Goal: Task Accomplishment & Management: Complete application form

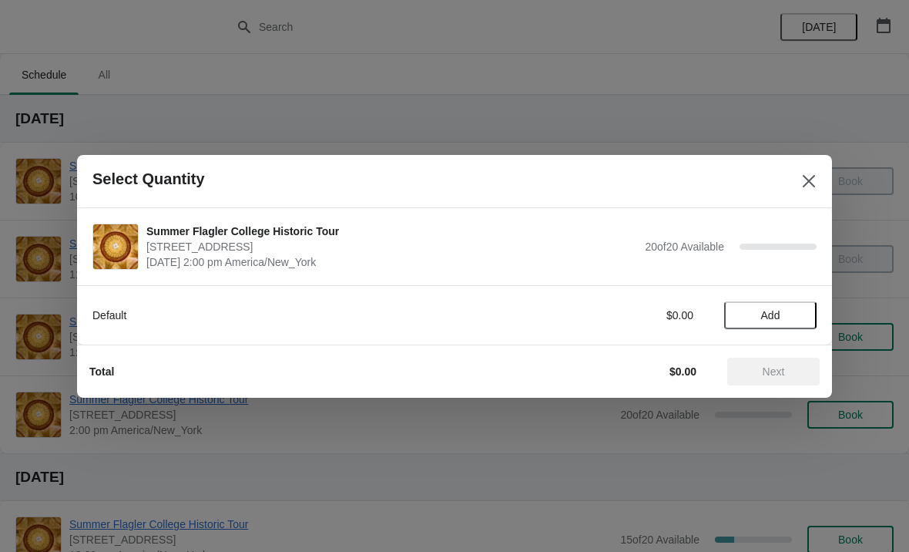
click at [763, 316] on span "Add" at bounding box center [770, 315] width 19 height 12
click at [800, 317] on icon at bounding box center [797, 315] width 16 height 16
click at [758, 365] on span "Next" at bounding box center [774, 371] width 68 height 12
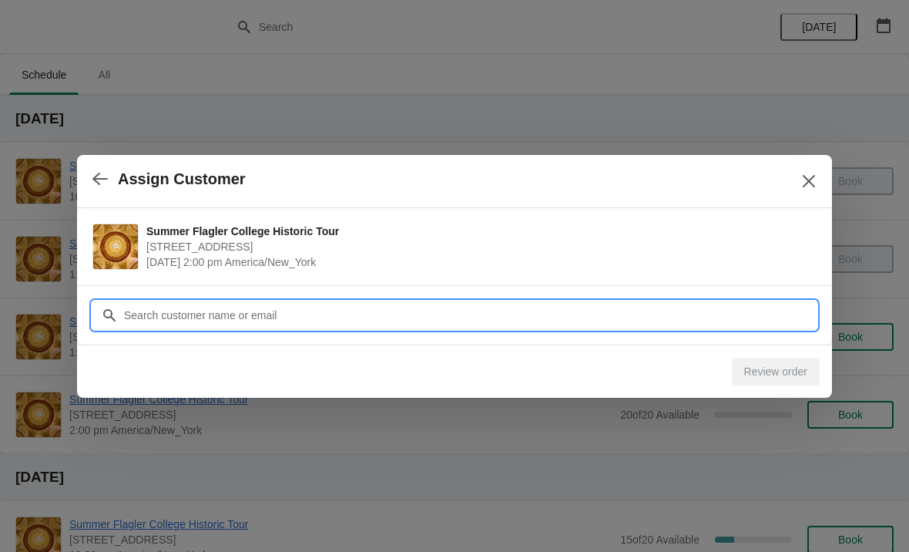
click at [279, 310] on input "Customer" at bounding box center [469, 315] width 693 height 28
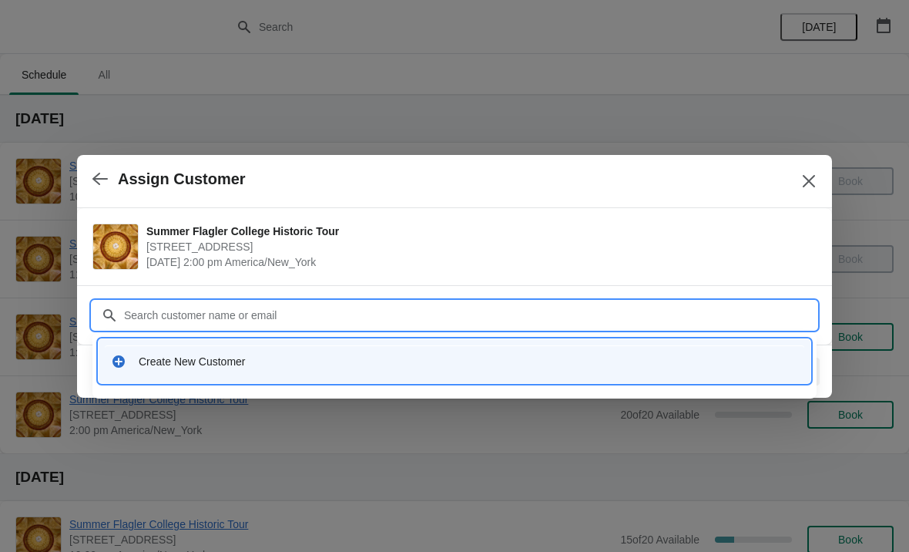
click at [153, 369] on div "Create New Customer" at bounding box center [455, 361] width 700 height 32
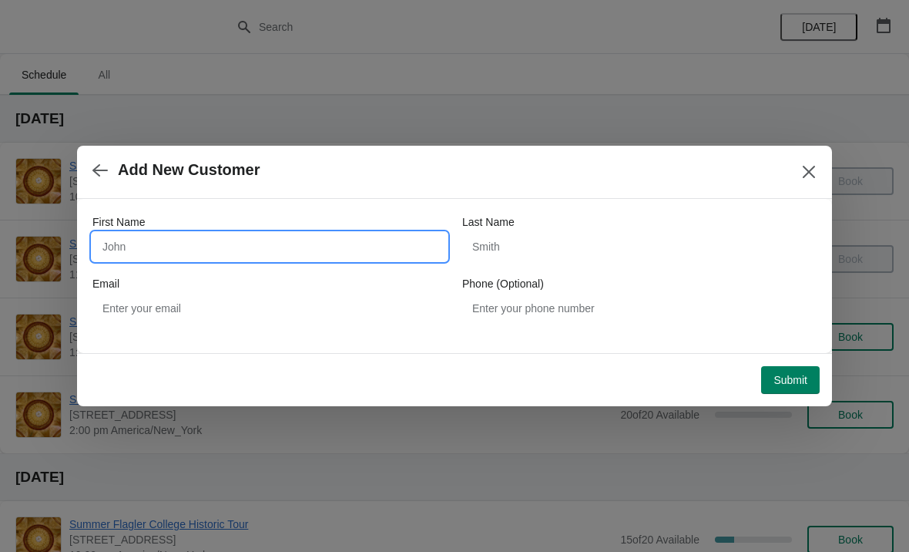
click at [193, 235] on input "First Name" at bounding box center [269, 247] width 354 height 28
type input "Orlando"
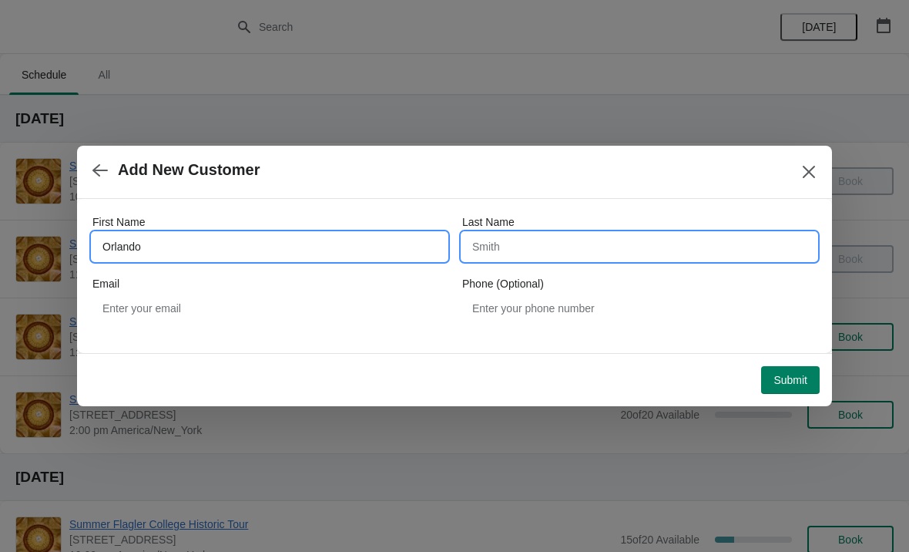
click at [656, 247] on input "Last Name" at bounding box center [639, 247] width 354 height 28
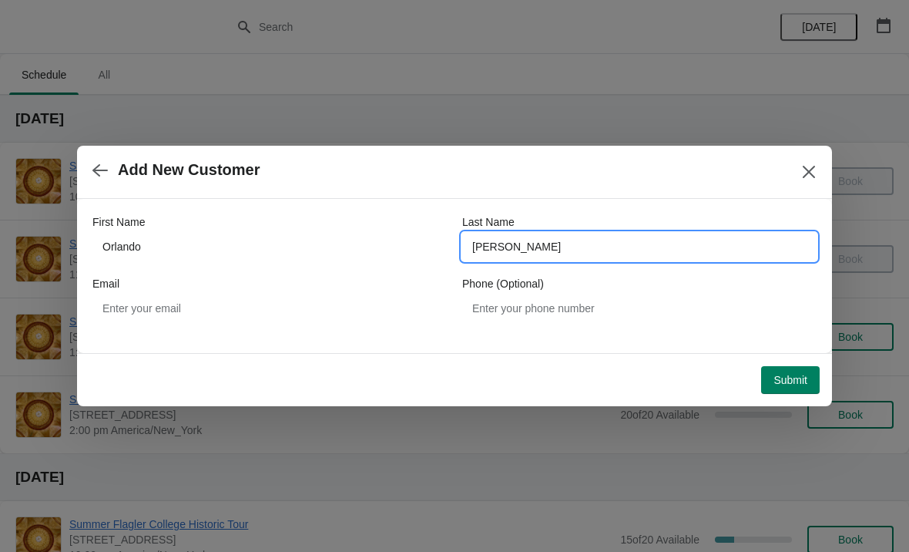
click at [738, 254] on input "Gayle" at bounding box center [639, 247] width 354 height 28
type input "G"
type input "Hayle"
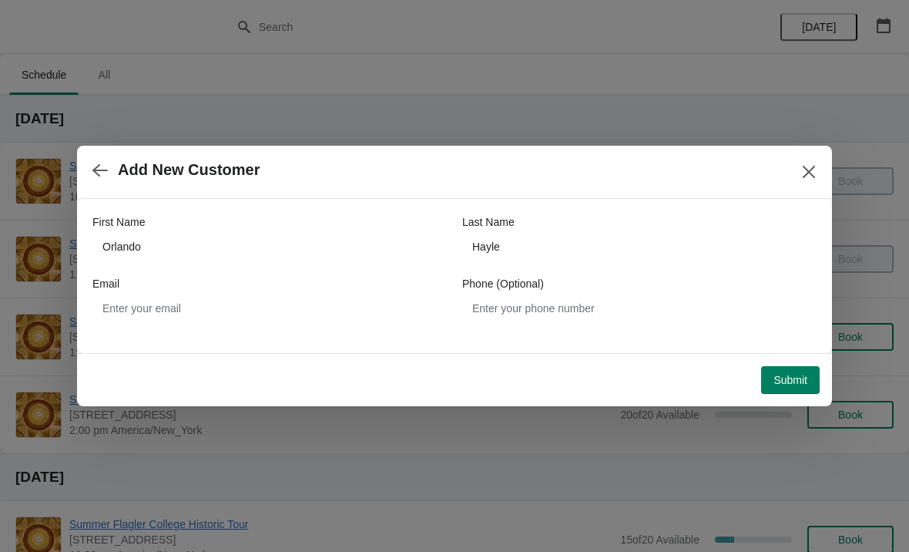
click at [802, 380] on span "Submit" at bounding box center [791, 380] width 34 height 12
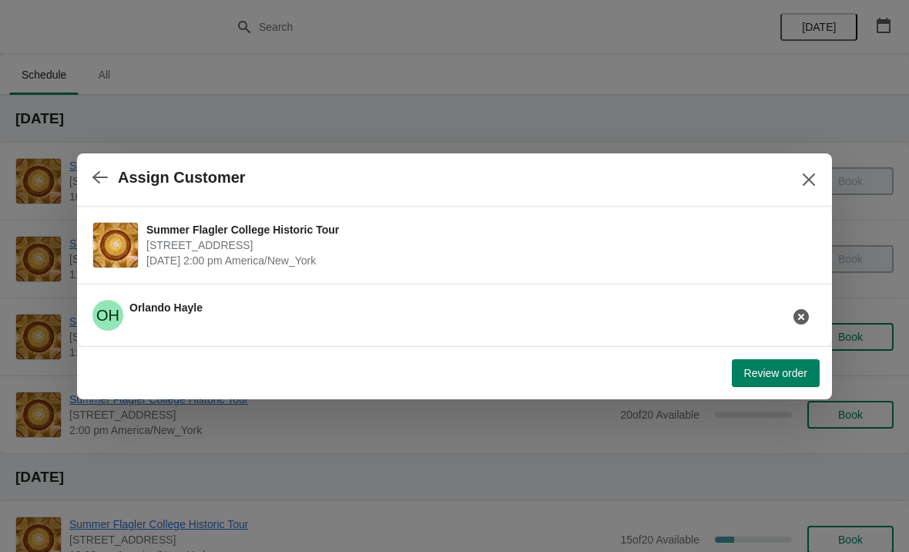
click at [803, 373] on span "Review order" at bounding box center [775, 373] width 63 height 12
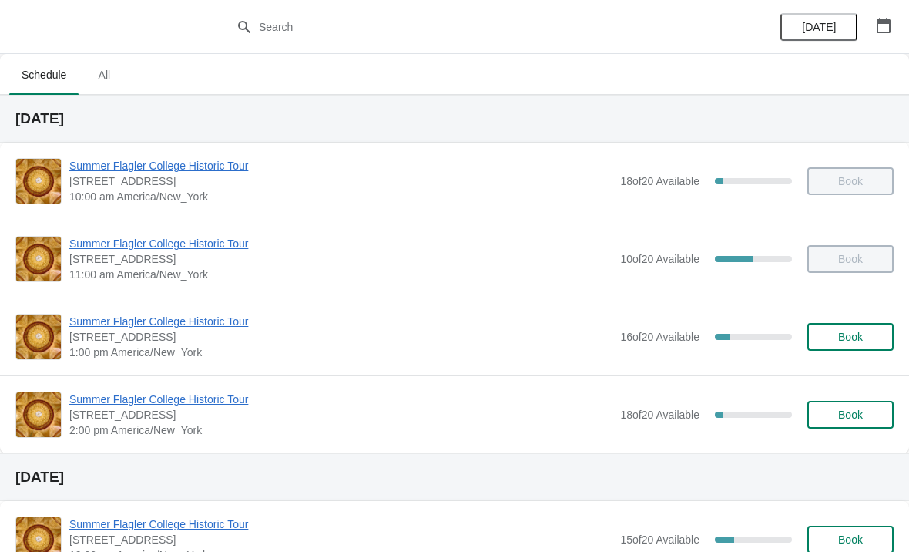
click at [136, 402] on span "Summer Flagler College Historic Tour" at bounding box center [340, 398] width 543 height 15
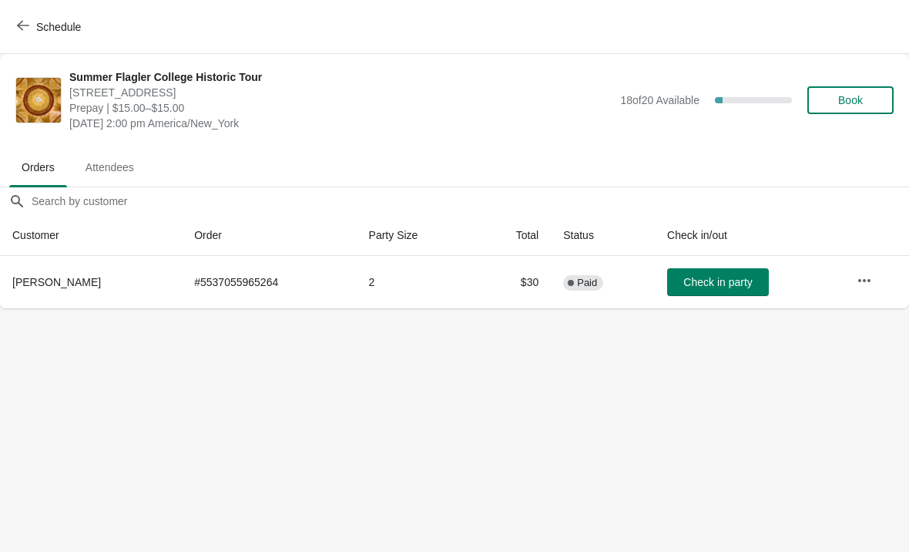
click at [697, 269] on button "Check in party" at bounding box center [718, 282] width 102 height 28
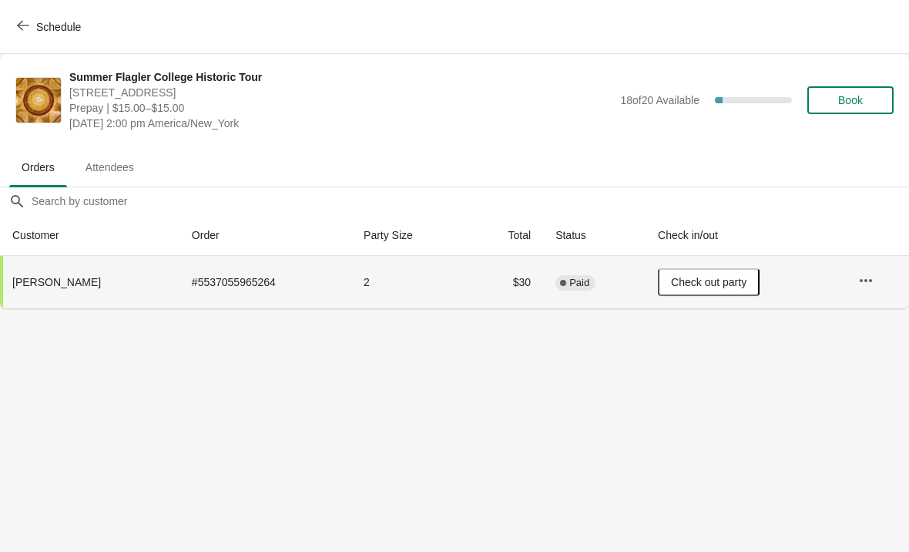
click at [846, 109] on button "Book" at bounding box center [851, 100] width 86 height 28
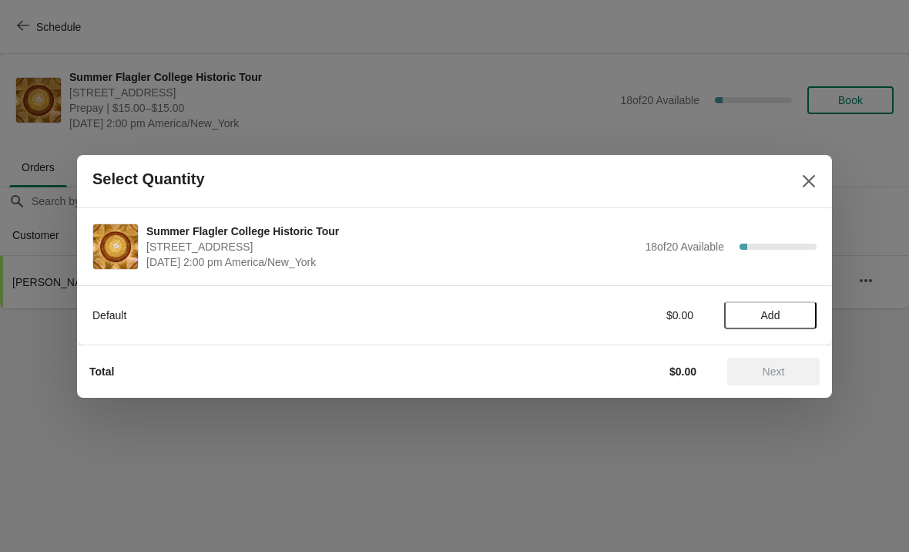
click at [750, 314] on span "Add" at bounding box center [770, 315] width 65 height 12
click at [799, 309] on icon at bounding box center [797, 315] width 16 height 16
click at [772, 365] on span "Next" at bounding box center [774, 371] width 22 height 12
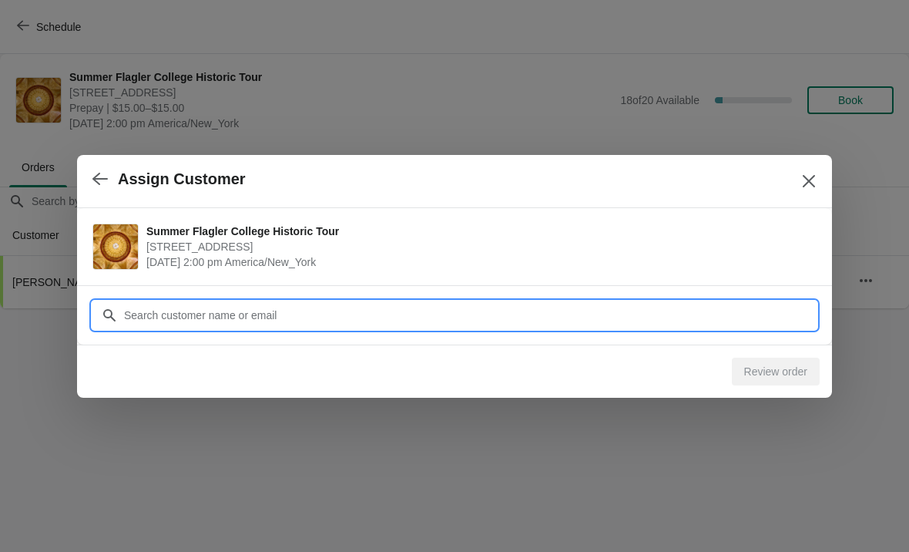
click at [576, 307] on input "Customer" at bounding box center [469, 315] width 693 height 28
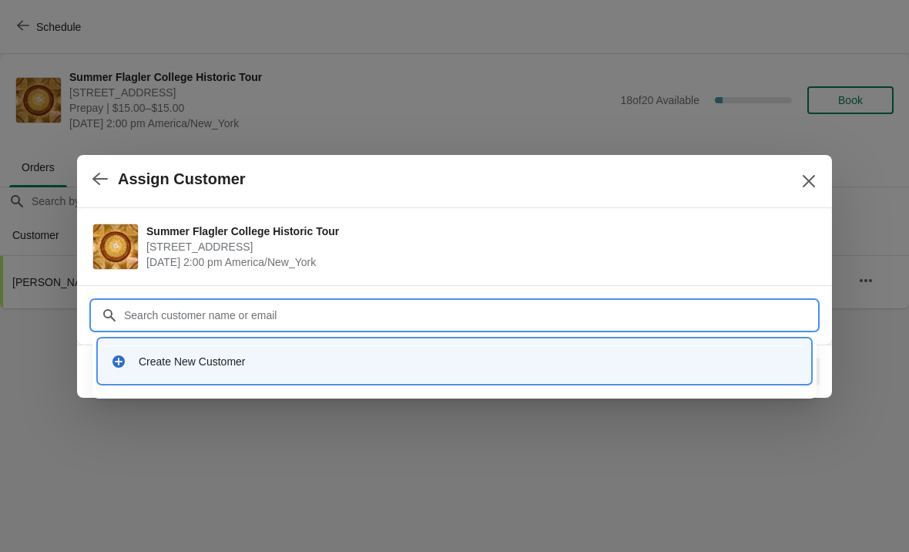
click at [384, 372] on div "Create New Customer" at bounding box center [455, 361] width 700 height 32
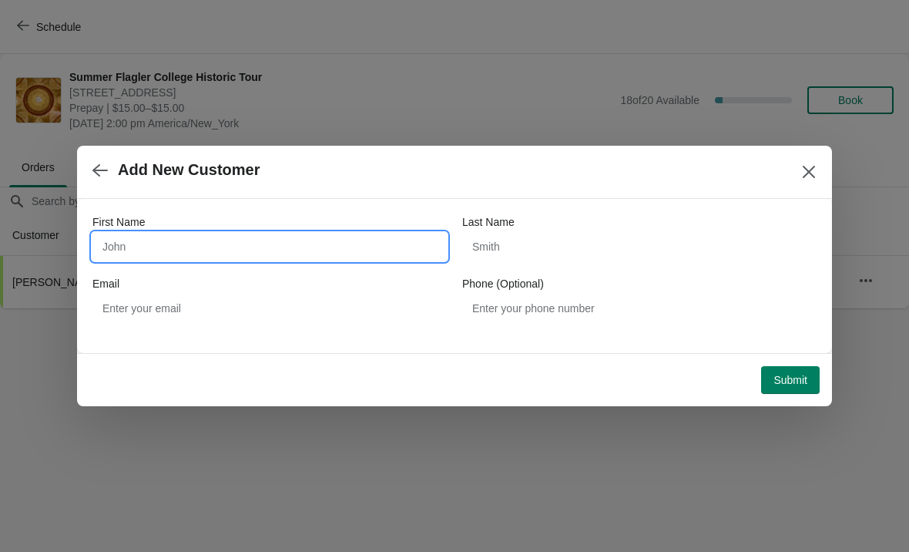
click at [266, 247] on input "First Name" at bounding box center [269, 247] width 354 height 28
type input "[PERSON_NAME]"
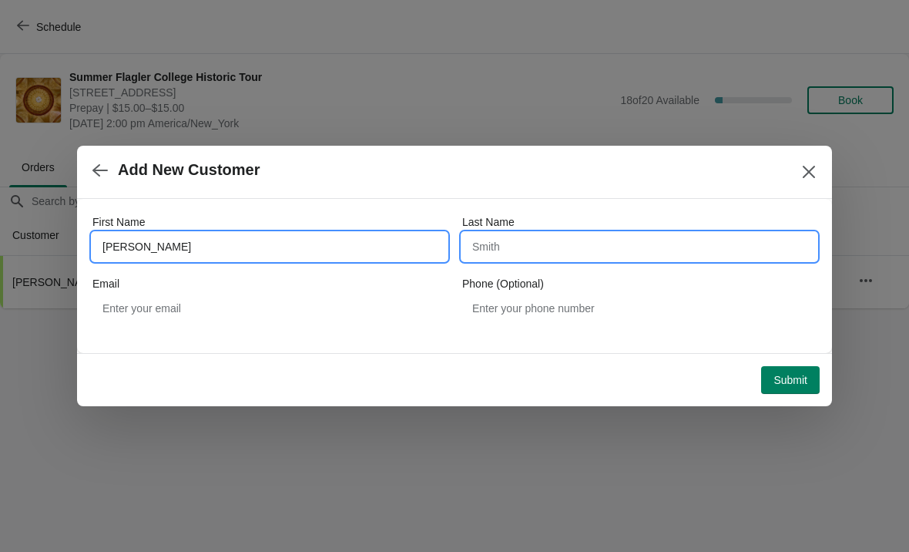
click at [624, 251] on input "Last Name" at bounding box center [639, 247] width 354 height 28
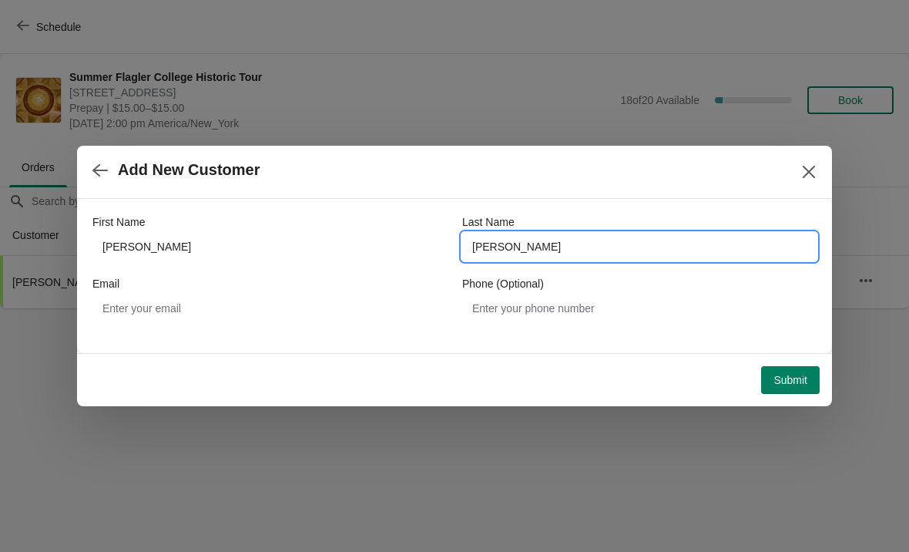
type input "[PERSON_NAME]"
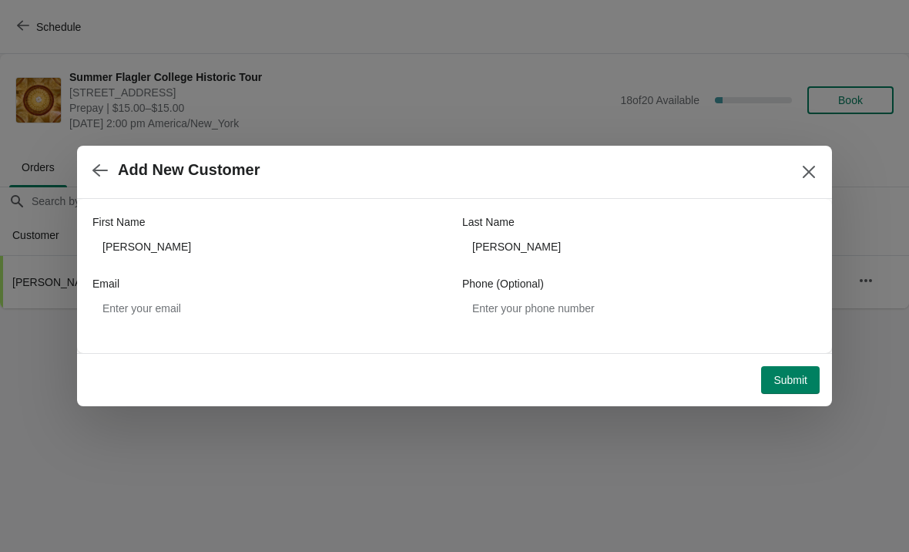
click at [785, 390] on button "Submit" at bounding box center [790, 380] width 59 height 28
